Goal: Information Seeking & Learning: Learn about a topic

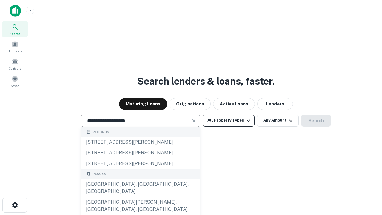
click at [140, 197] on div "[GEOGRAPHIC_DATA], [GEOGRAPHIC_DATA], [GEOGRAPHIC_DATA]" at bounding box center [140, 188] width 119 height 18
click at [229, 120] on button "All Property Types" at bounding box center [229, 121] width 52 height 12
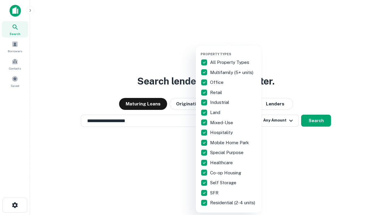
type input "**********"
click at [234, 50] on button "button" at bounding box center [234, 50] width 66 height 0
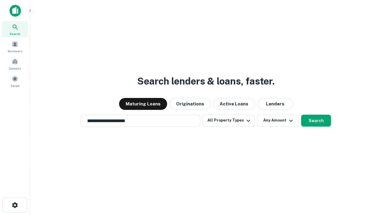
scroll to position [9, 0]
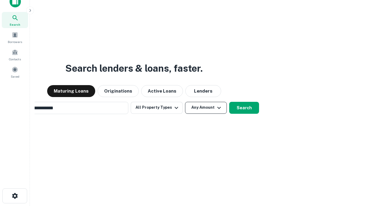
click at [185, 102] on button "Any Amount" at bounding box center [206, 108] width 42 height 12
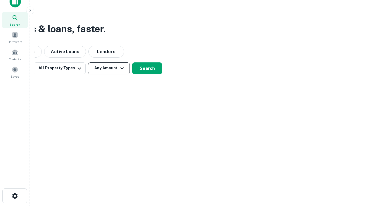
scroll to position [10, 0]
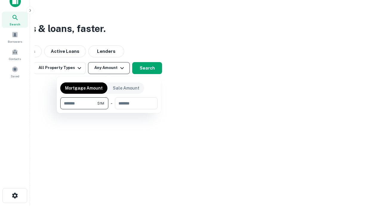
type input "*******"
click at [109, 109] on button "button" at bounding box center [108, 109] width 97 height 0
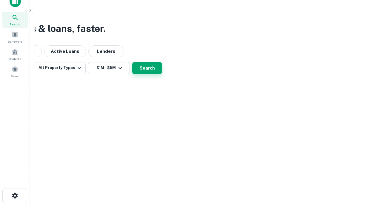
click at [162, 74] on button "Search" at bounding box center [147, 68] width 30 height 12
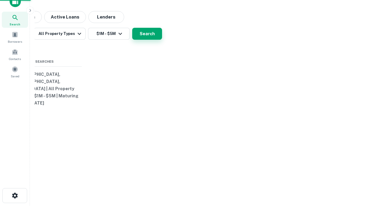
scroll to position [9, 0]
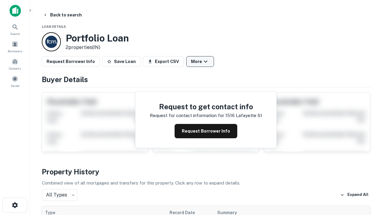
click at [200, 62] on button "More" at bounding box center [200, 61] width 28 height 11
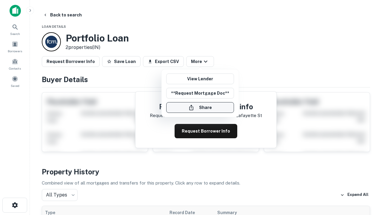
click at [200, 108] on button "Share" at bounding box center [200, 107] width 68 height 11
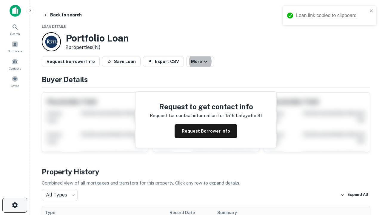
click at [15, 205] on icon "button" at bounding box center [14, 205] width 7 height 7
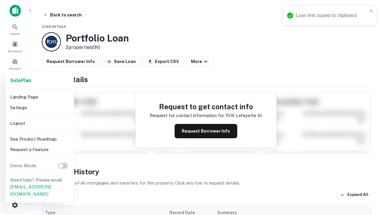
click at [39, 123] on li "Logout" at bounding box center [40, 123] width 64 height 11
